Goal: Transaction & Acquisition: Purchase product/service

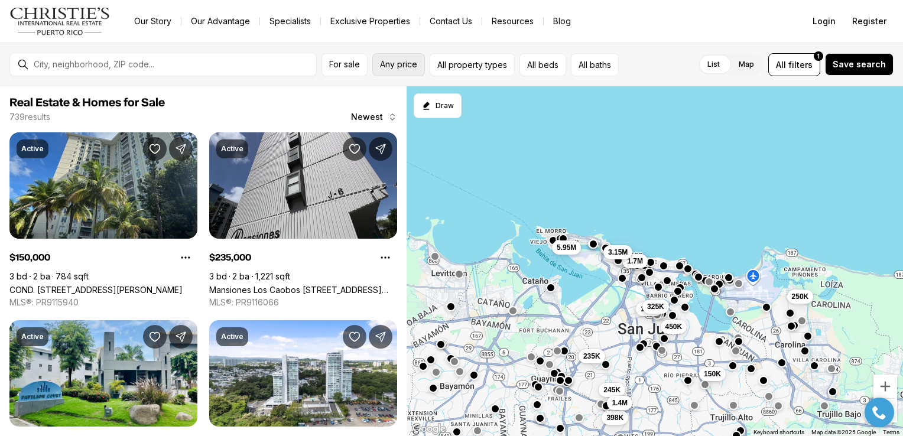
click at [403, 64] on span "Any price" at bounding box center [398, 64] width 37 height 9
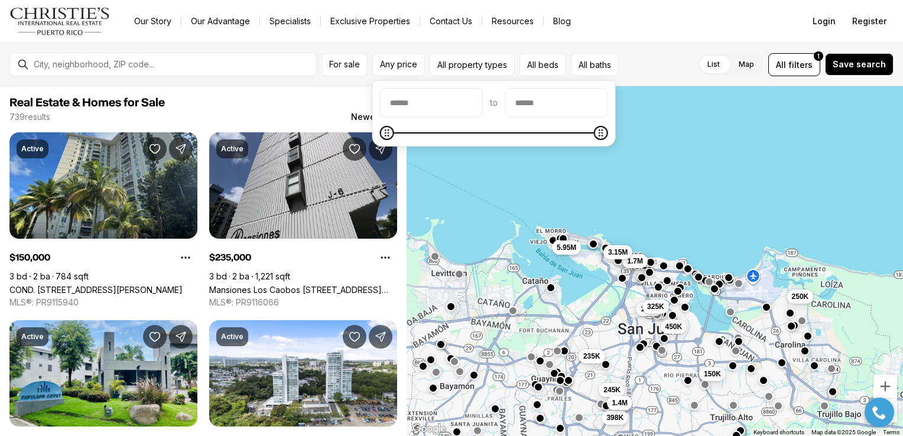
click at [436, 93] on input "priceMin" at bounding box center [432, 103] width 102 height 28
click at [385, 131] on icon "Minimum" at bounding box center [386, 132] width 9 height 9
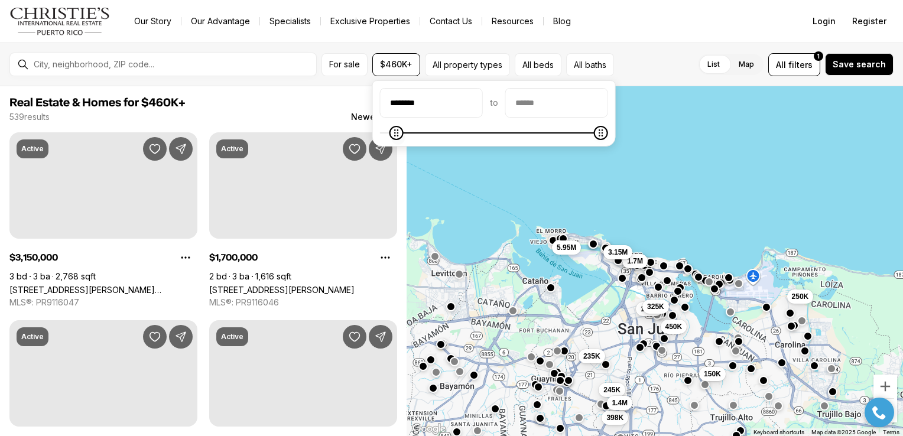
click at [394, 135] on icon "Minimum" at bounding box center [396, 132] width 4 height 7
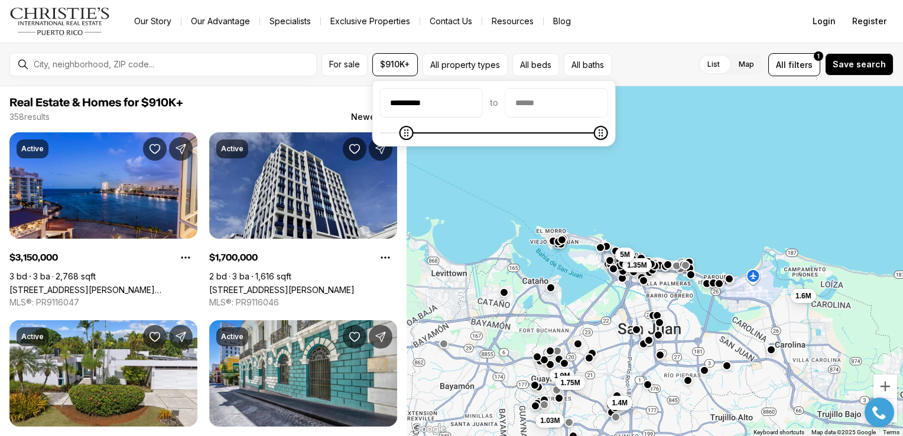
click at [402, 138] on span at bounding box center [407, 133] width 14 height 14
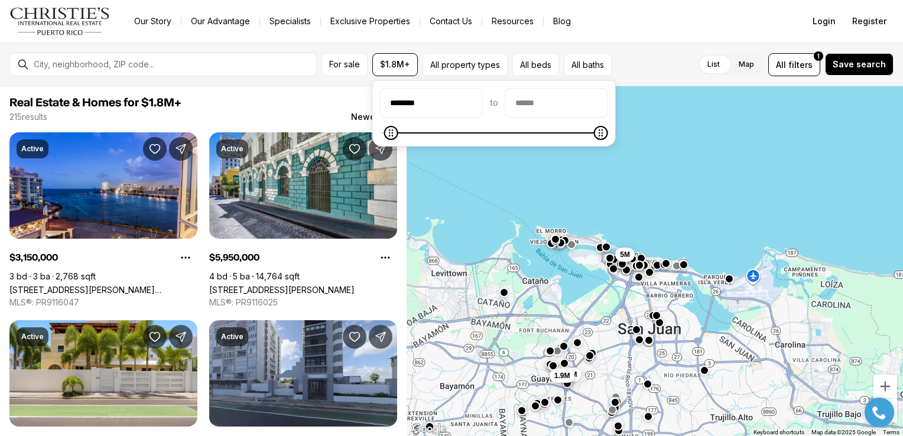
type input "********"
click at [382, 138] on icon "Minimum" at bounding box center [386, 132] width 9 height 9
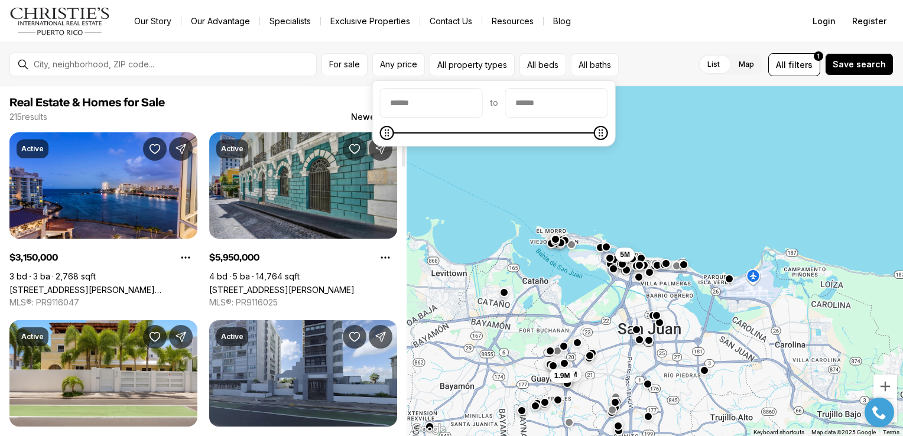
click at [361, 143] on button "Save Property: 152 TETUAN ST" at bounding box center [355, 149] width 24 height 24
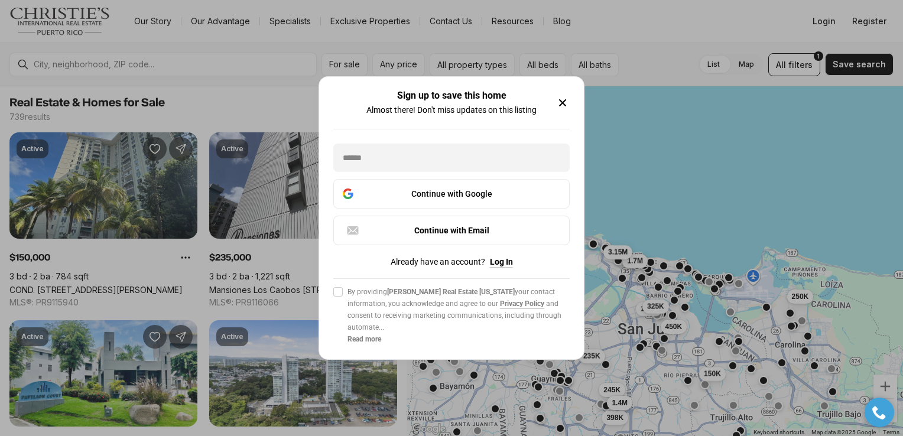
click at [557, 100] on icon "button" at bounding box center [563, 103] width 14 height 14
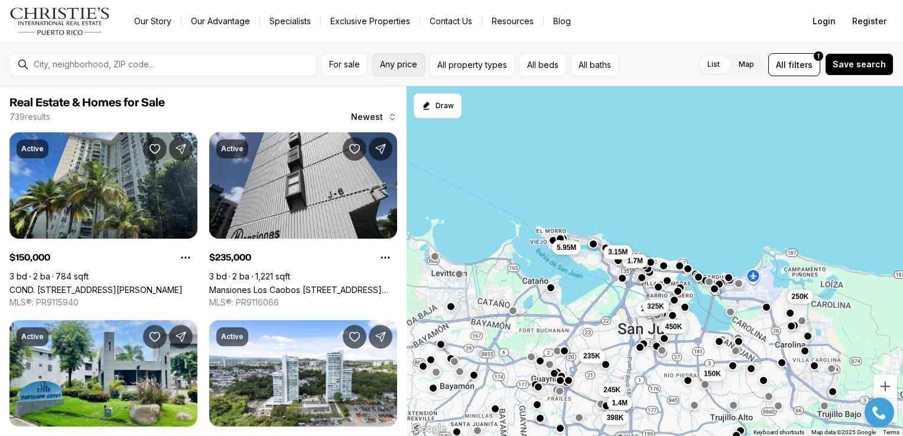
click at [392, 67] on span "Any price" at bounding box center [398, 64] width 37 height 9
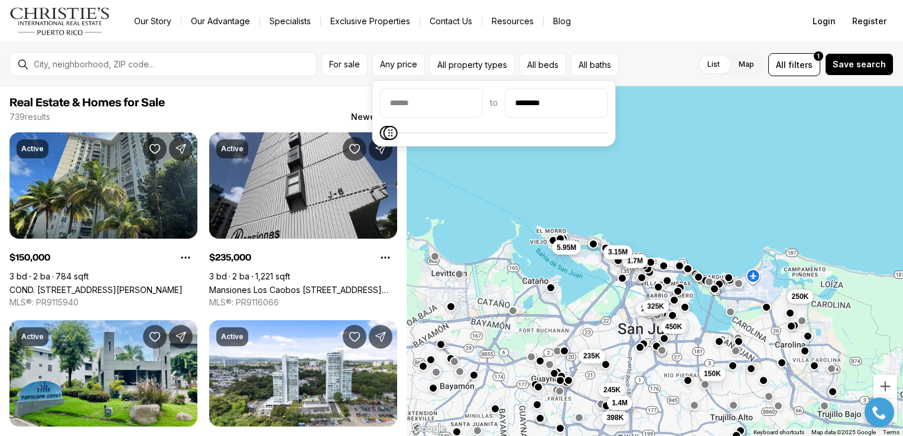
click at [386, 138] on icon "Maximum" at bounding box center [390, 132] width 9 height 9
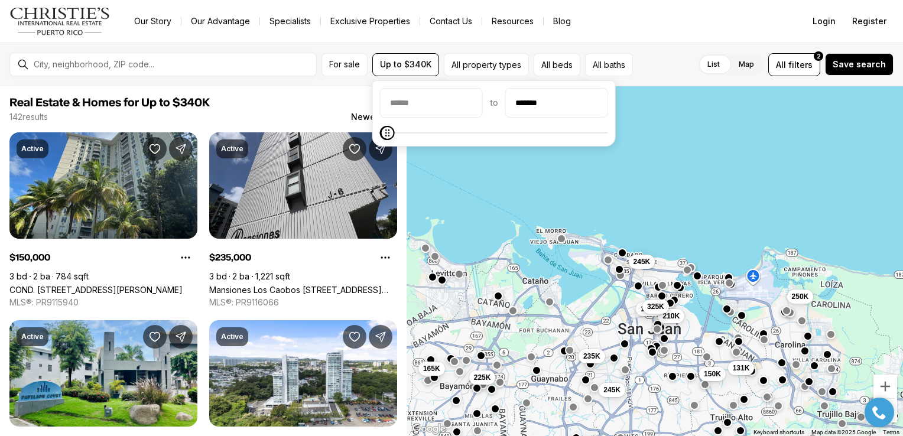
click at [385, 132] on icon "Maximum" at bounding box center [387, 132] width 4 height 7
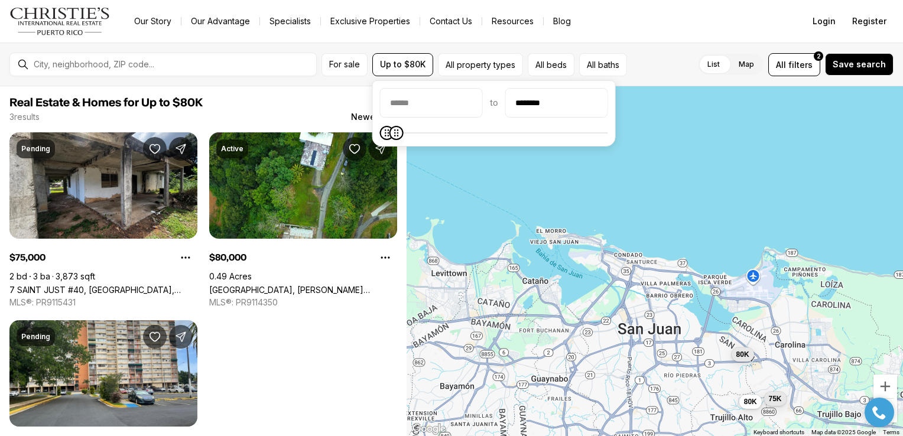
click at [391, 136] on icon "Maximum" at bounding box center [395, 132] width 9 height 9
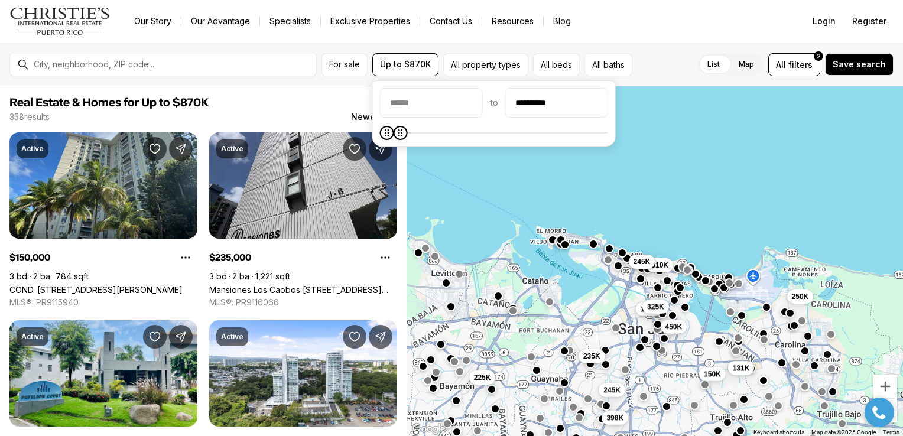
click at [398, 136] on icon "Maximum" at bounding box center [400, 132] width 4 height 7
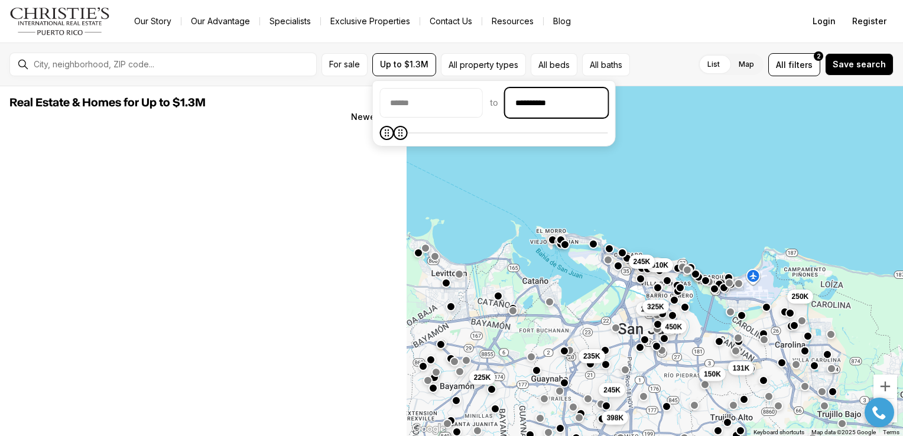
click at [567, 102] on input "**********" at bounding box center [557, 103] width 102 height 28
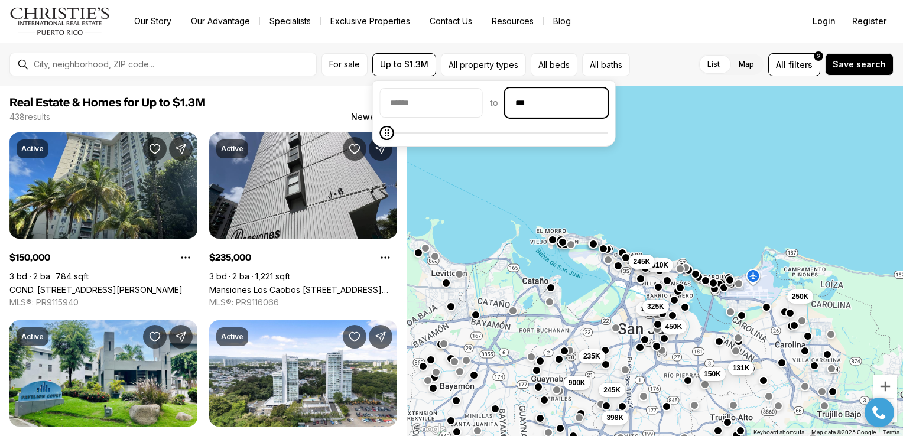
type input "**"
type input "********"
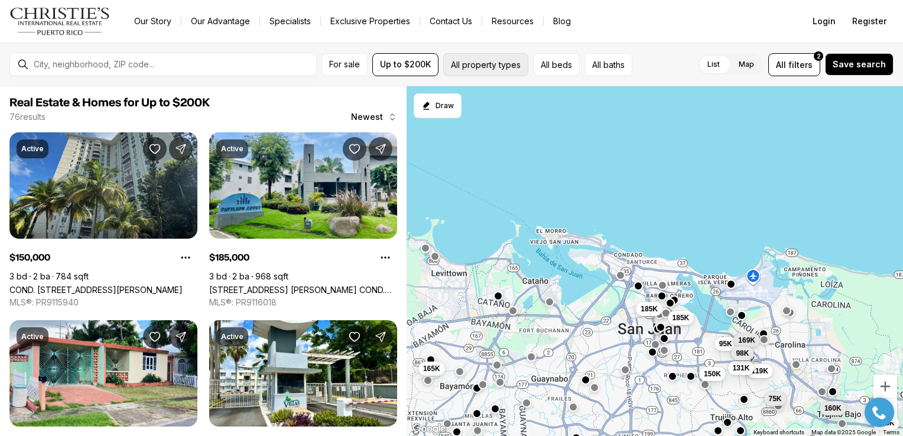
click at [478, 59] on button "All property types" at bounding box center [485, 64] width 85 height 23
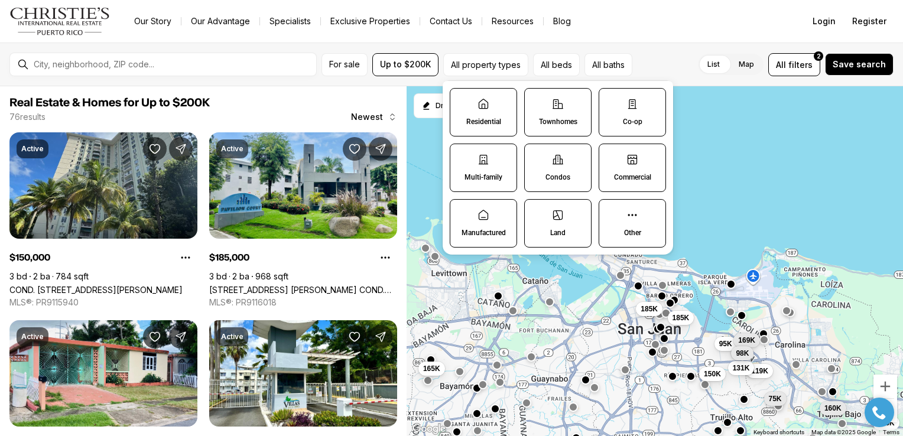
click at [482, 128] on label "Residential" at bounding box center [483, 112] width 67 height 48
click at [462, 100] on button "Residential" at bounding box center [456, 95] width 12 height 12
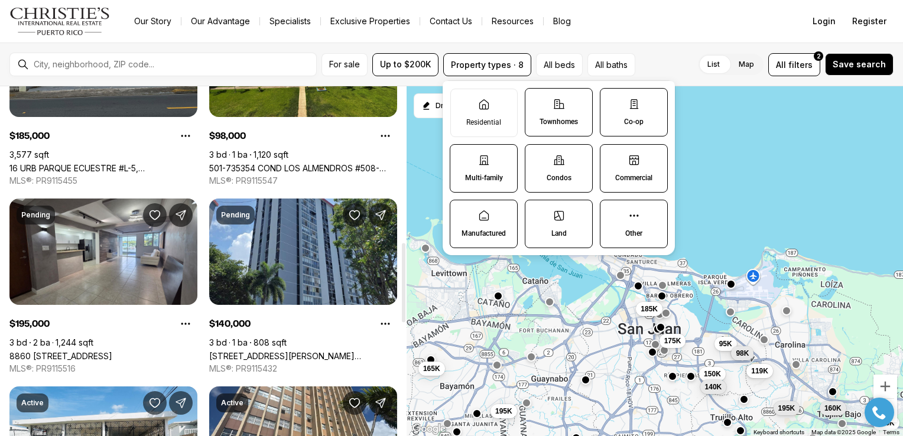
scroll to position [687, 0]
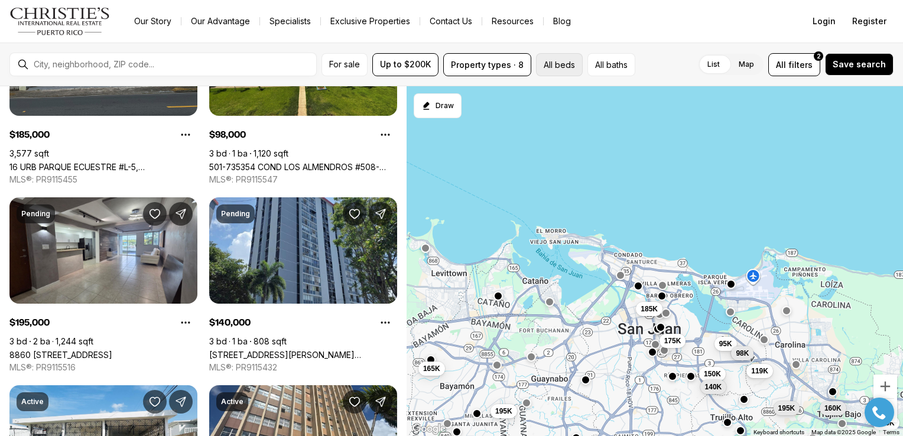
click at [559, 63] on button "All beds" at bounding box center [559, 64] width 47 height 23
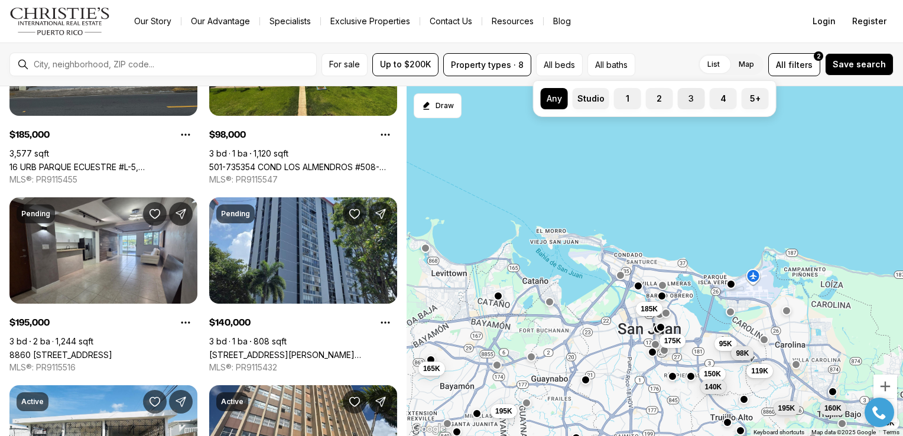
click at [686, 93] on button "3" at bounding box center [684, 94] width 12 height 12
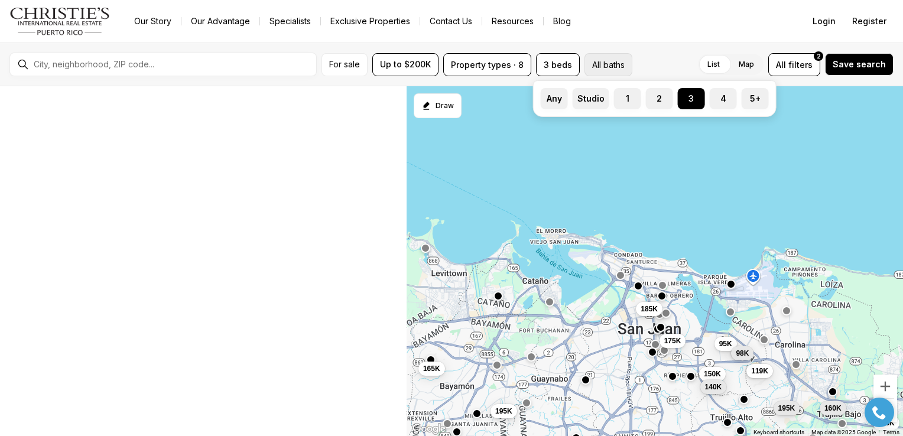
scroll to position [121, 0]
click at [607, 66] on button "All baths" at bounding box center [609, 64] width 48 height 23
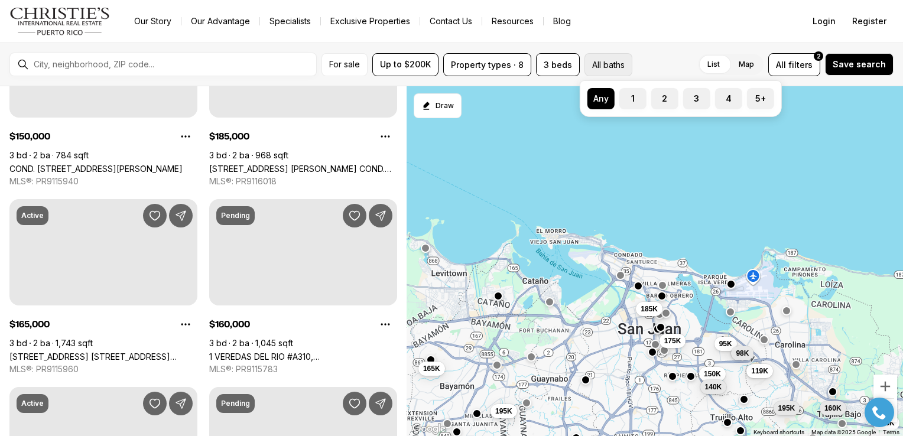
scroll to position [0, 0]
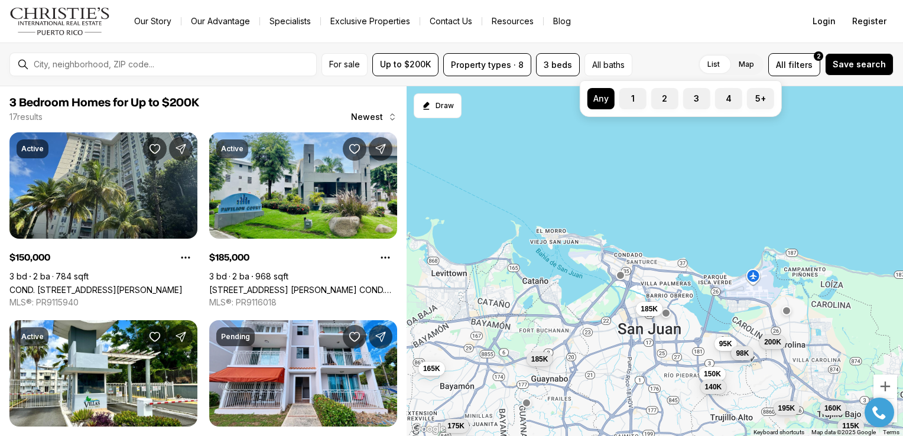
click at [586, 96] on div "Any 1 2 3 4 5+" at bounding box center [681, 98] width 202 height 37
click at [590, 98] on button "Any" at bounding box center [593, 94] width 12 height 12
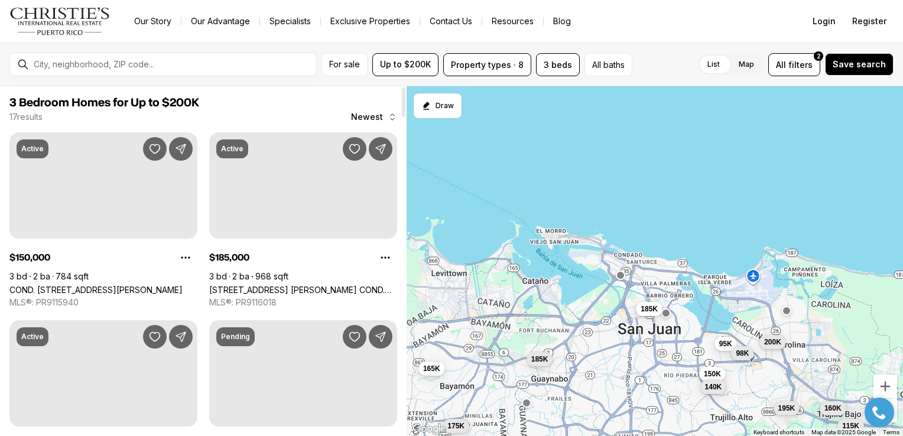
click at [269, 285] on link "[STREET_ADDRESS] [PERSON_NAME] COND. [STREET_ADDRESS][PERSON_NAME]" at bounding box center [303, 290] width 188 height 10
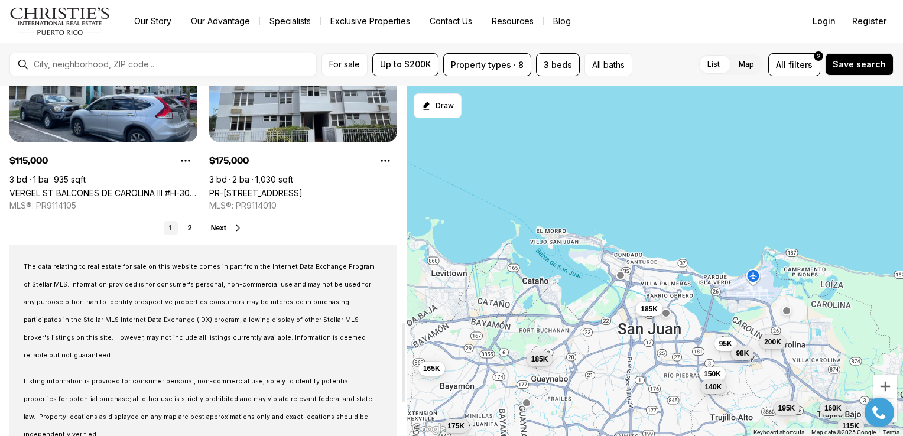
scroll to position [1040, 0]
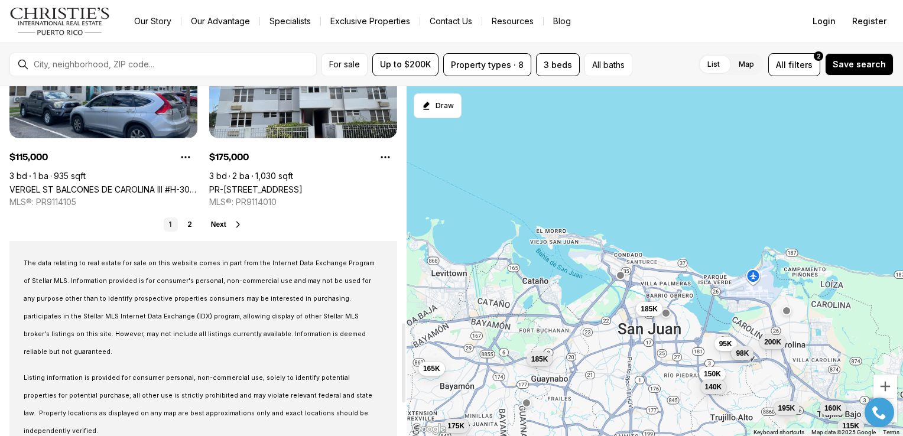
click at [103, 223] on div "1 2 Next" at bounding box center [203, 224] width 388 height 14
click at [185, 223] on link "2" at bounding box center [190, 224] width 14 height 14
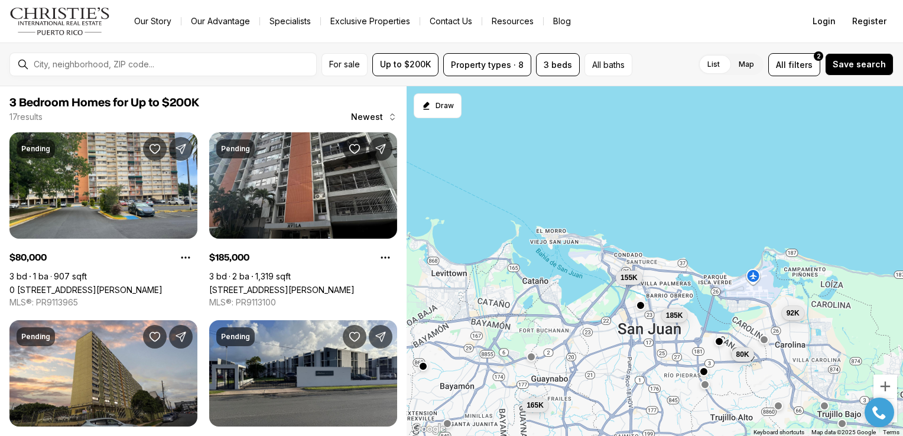
click at [639, 308] on button "button" at bounding box center [640, 305] width 9 height 9
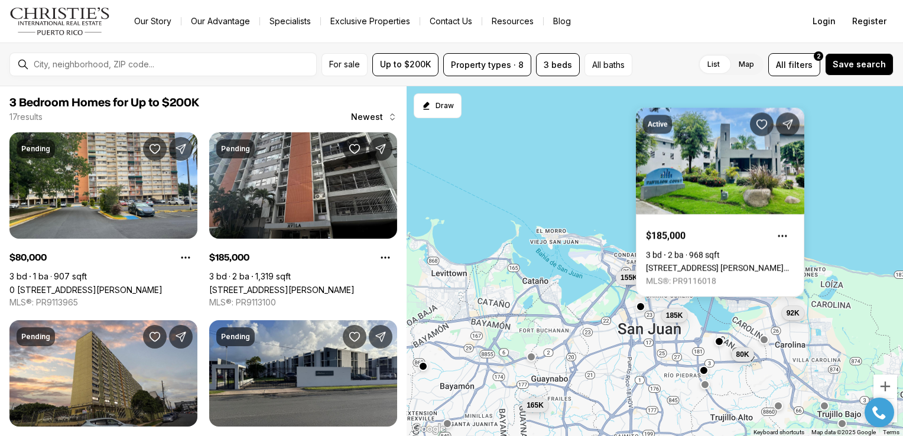
click at [701, 375] on div at bounding box center [703, 370] width 9 height 9
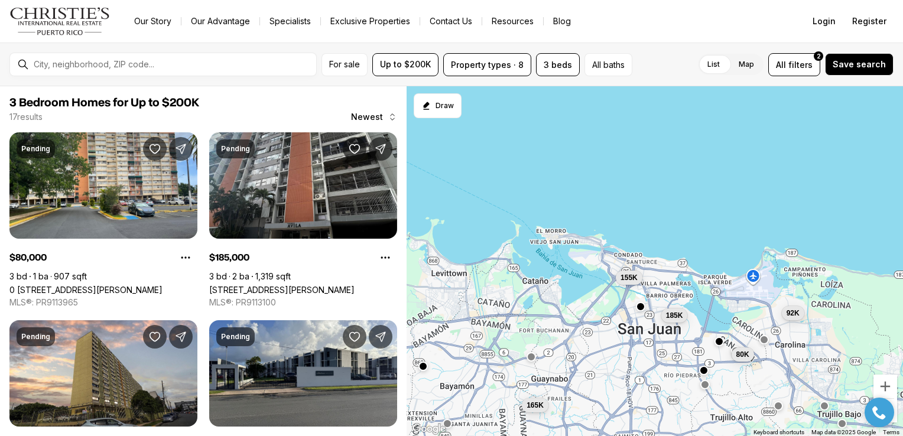
click at [701, 375] on div at bounding box center [703, 370] width 9 height 9
